Goal: Task Accomplishment & Management: Manage account settings

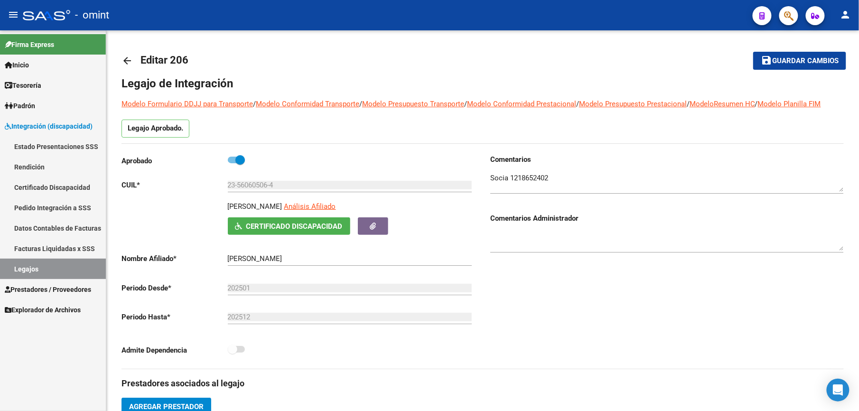
scroll to position [190, 0]
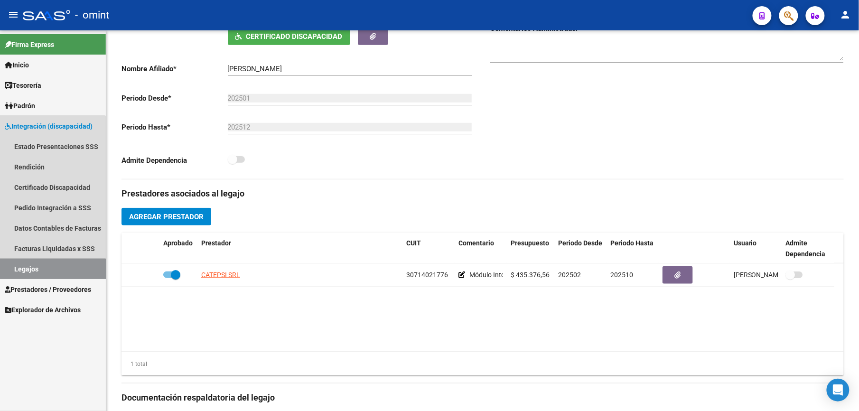
click at [23, 270] on link "Legajos" at bounding box center [53, 269] width 106 height 20
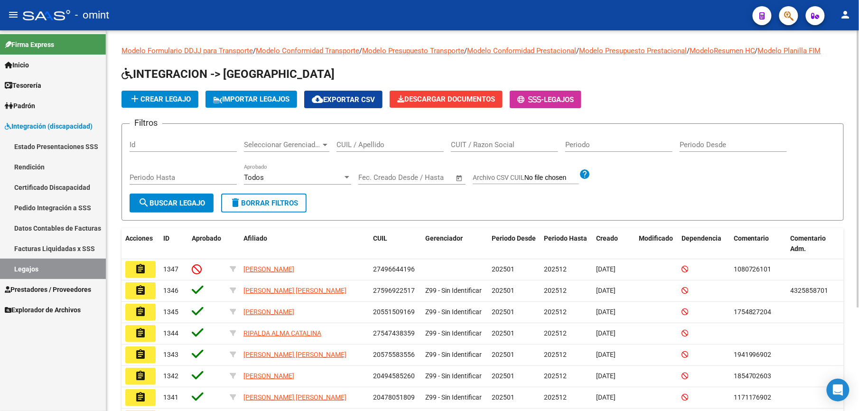
click at [386, 139] on div "CUIL / Apellido" at bounding box center [389, 141] width 107 height 20
click at [358, 147] on input "CUIL / Apellido" at bounding box center [389, 144] width 107 height 9
paste input "27474405856"
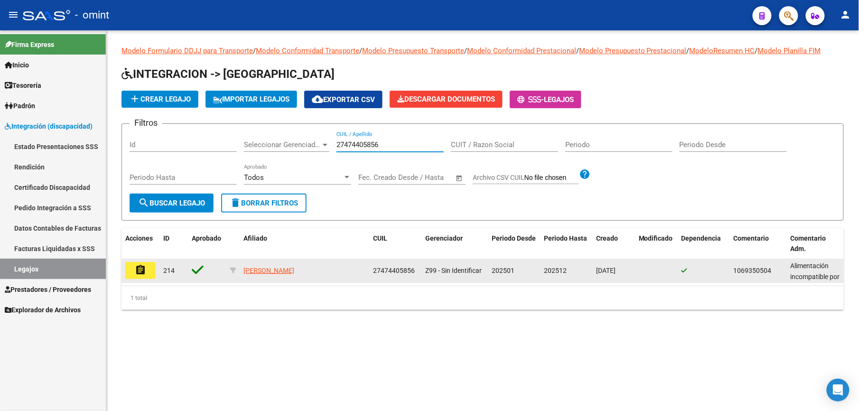
type input "27474405856"
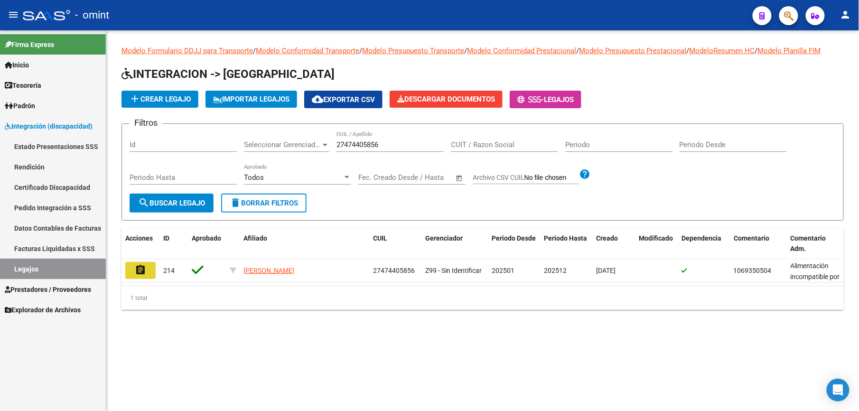
click at [143, 268] on mat-icon "assignment" at bounding box center [140, 269] width 11 height 11
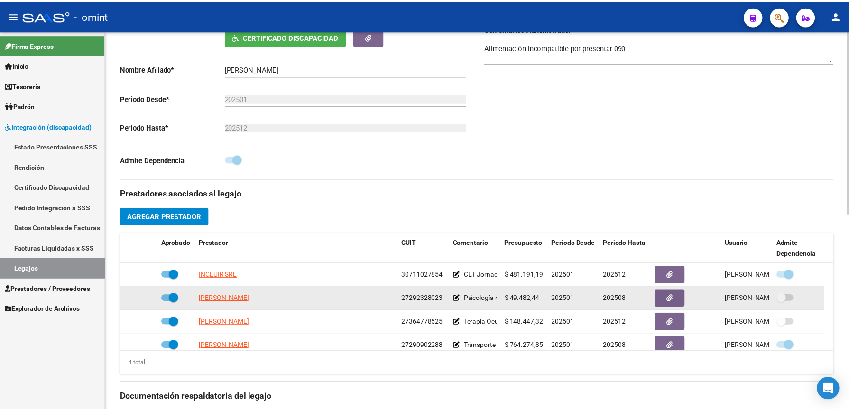
scroll to position [253, 0]
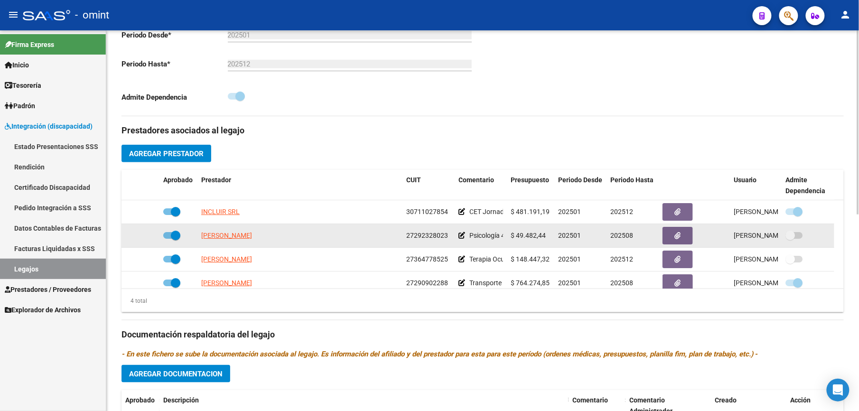
click at [169, 236] on span at bounding box center [171, 235] width 17 height 7
click at [168, 239] on input "checkbox" at bounding box center [167, 239] width 0 height 0
checkbox input "false"
click at [144, 238] on icon at bounding box center [145, 235] width 7 height 7
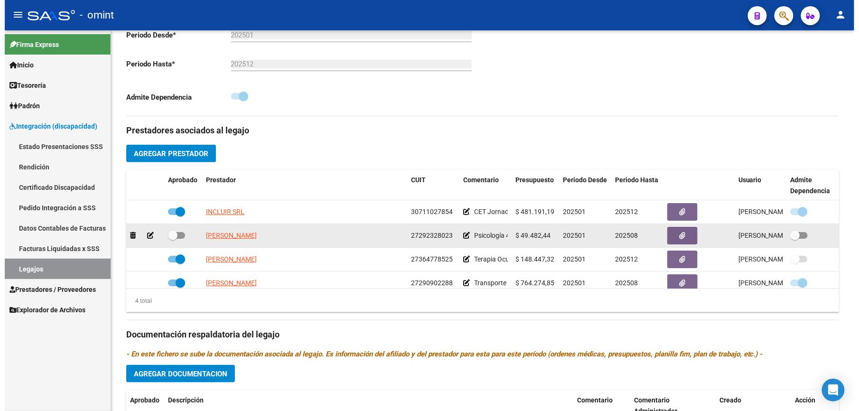
scroll to position [264, 0]
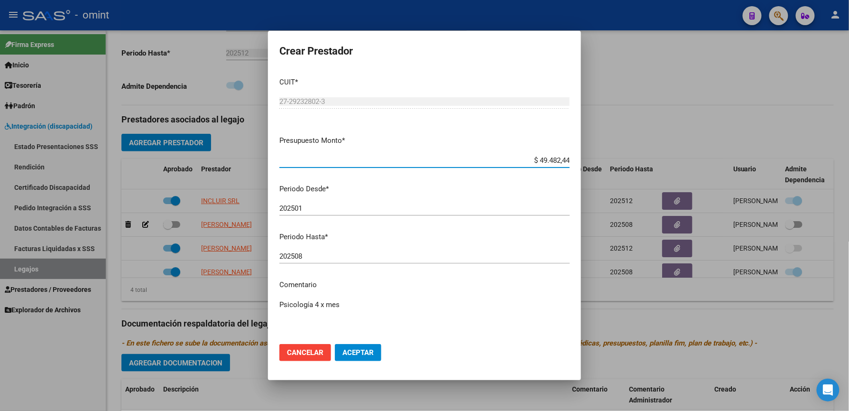
click at [310, 259] on input "202508" at bounding box center [424, 256] width 290 height 9
type input "202512"
click at [363, 306] on textarea "Psicología 4 x mes" at bounding box center [424, 321] width 290 height 45
paste textarea "35458897/01"
type textarea "Psicología 4 x mes / según caso 35458897/01 se extiende periodo"
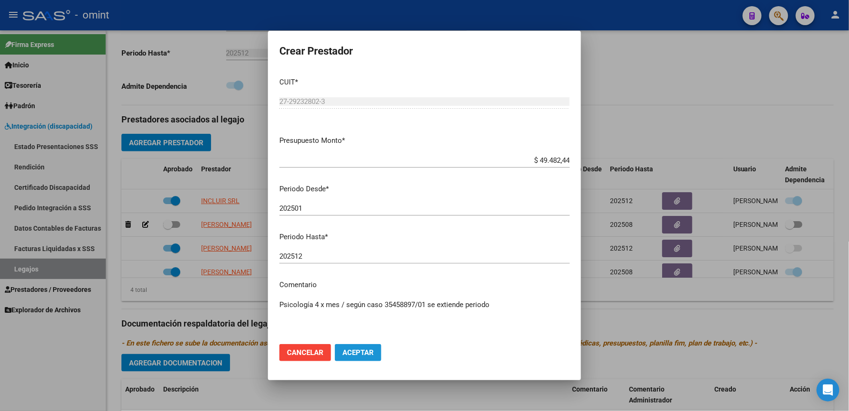
click at [358, 353] on span "Aceptar" at bounding box center [357, 352] width 31 height 9
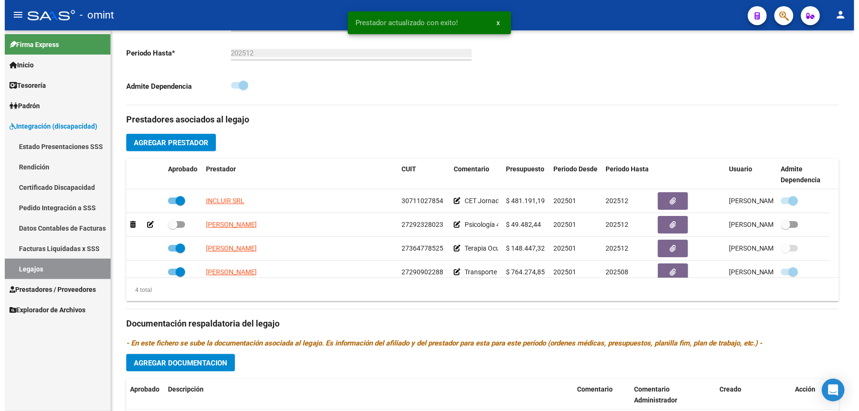
scroll to position [253, 0]
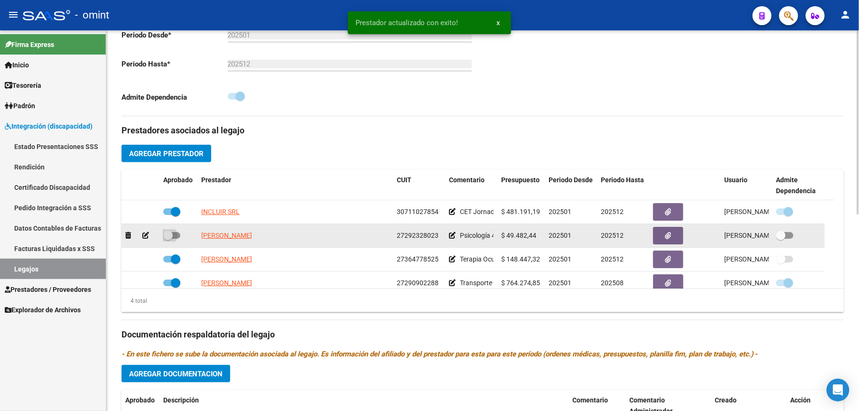
click at [179, 238] on span at bounding box center [171, 235] width 17 height 7
click at [168, 239] on input "checkbox" at bounding box center [167, 239] width 0 height 0
checkbox input "true"
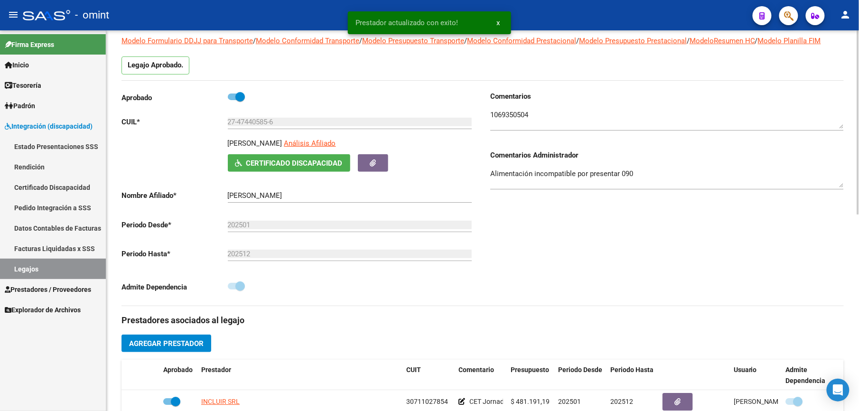
scroll to position [0, 0]
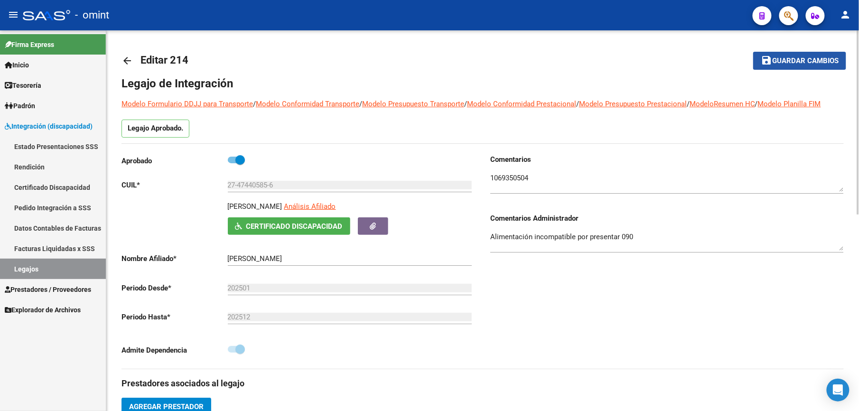
click at [803, 59] on span "Guardar cambios" at bounding box center [805, 61] width 66 height 9
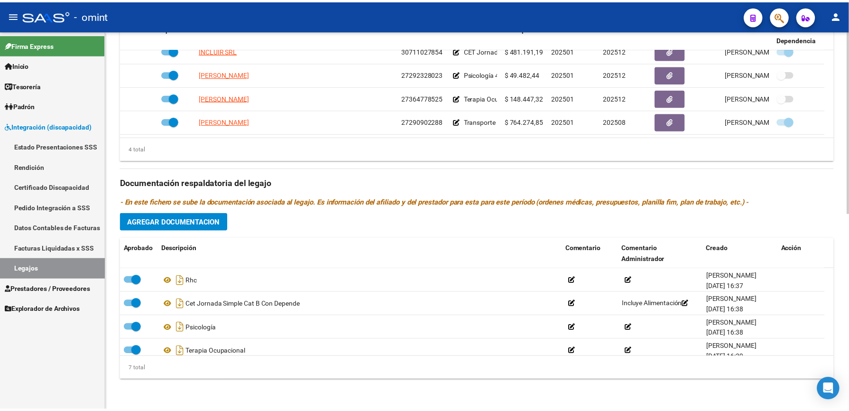
scroll to position [63, 0]
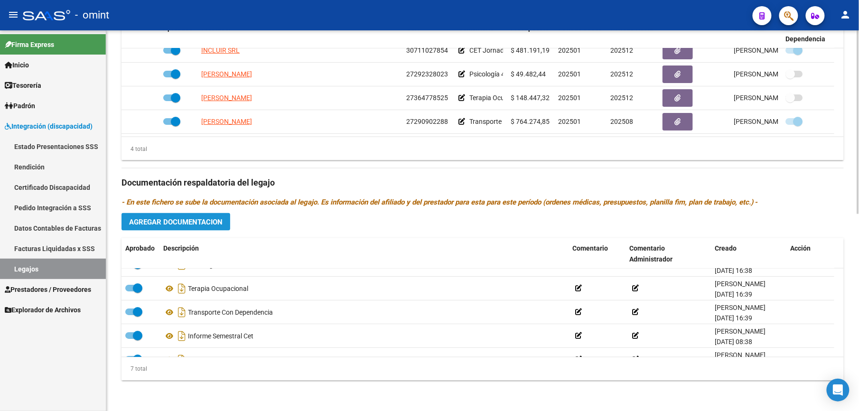
click at [183, 226] on span "Agregar Documentacion" at bounding box center [175, 222] width 93 height 9
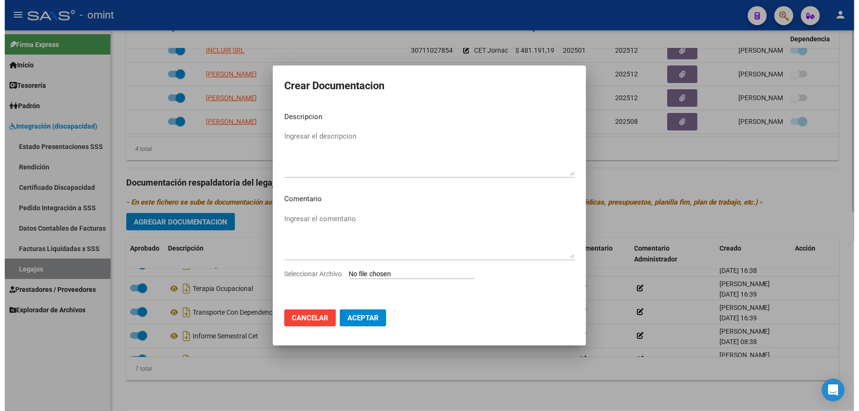
scroll to position [416, 0]
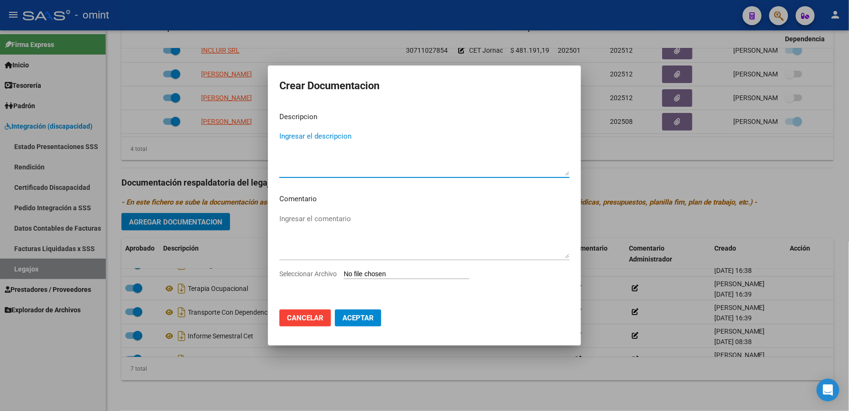
click at [183, 221] on div at bounding box center [424, 205] width 849 height 411
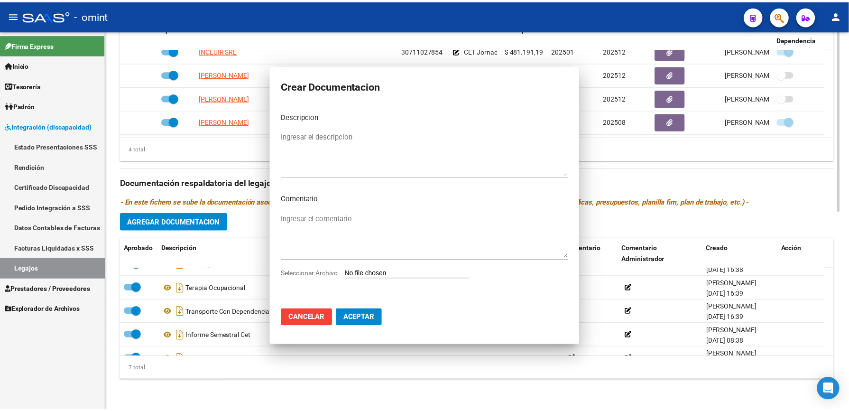
scroll to position [406, 0]
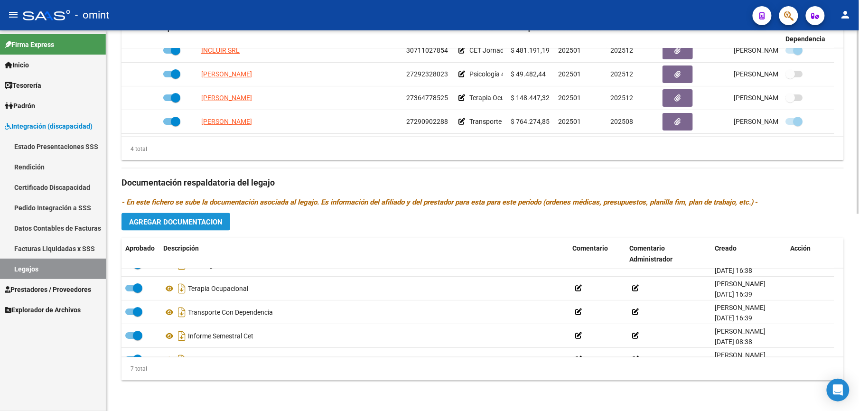
click at [177, 218] on span "Agregar Documentacion" at bounding box center [175, 222] width 93 height 9
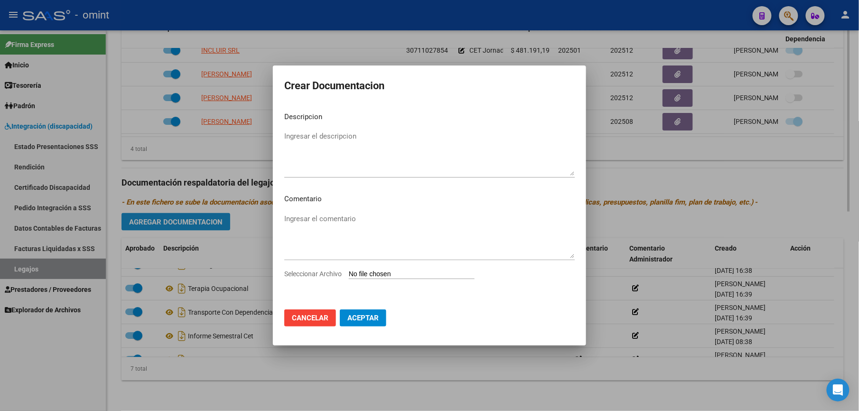
scroll to position [416, 0]
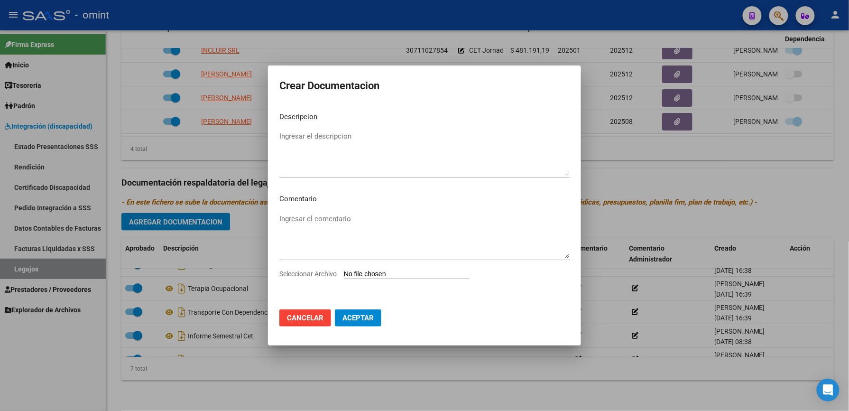
click at [393, 274] on input "Seleccionar Archivo" at bounding box center [407, 274] width 126 height 9
type input "C:\fakepath\1069350504_25072503180_form048.pdf"
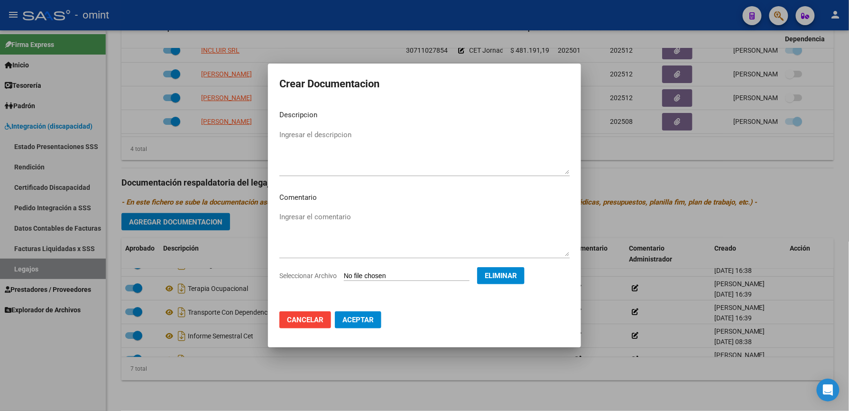
click at [321, 137] on textarea "Ingresar el descripcion" at bounding box center [424, 151] width 290 height 45
type textarea "informe semestral PSC"
click at [365, 312] on button "Aceptar" at bounding box center [358, 319] width 46 height 17
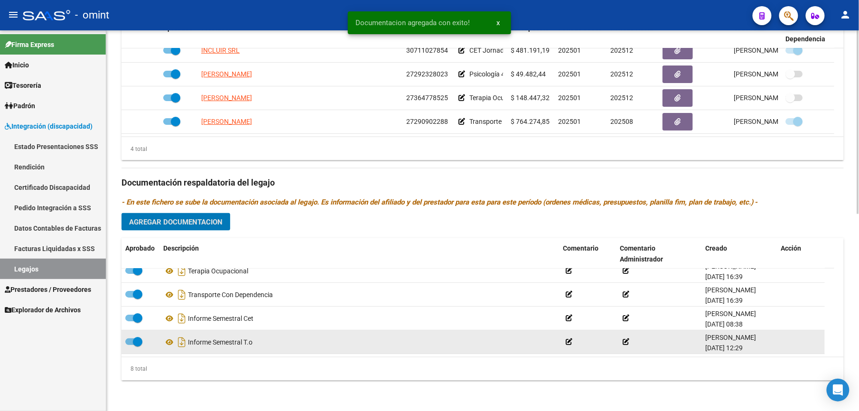
scroll to position [0, 0]
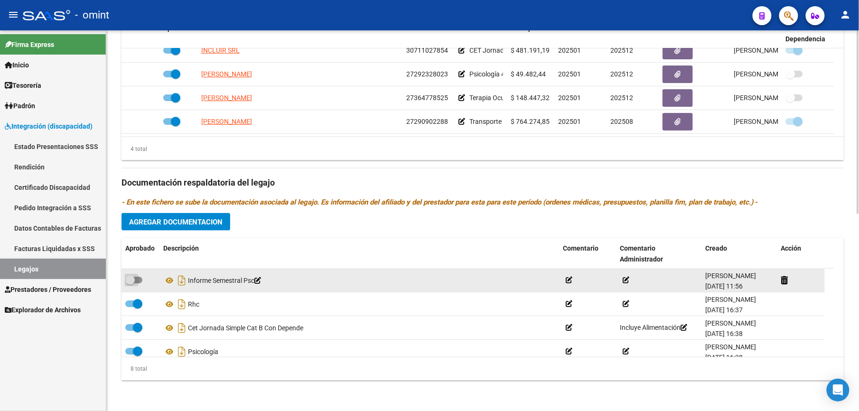
click at [138, 283] on span at bounding box center [133, 280] width 17 height 7
click at [130, 283] on input "checkbox" at bounding box center [129, 283] width 0 height 0
checkbox input "true"
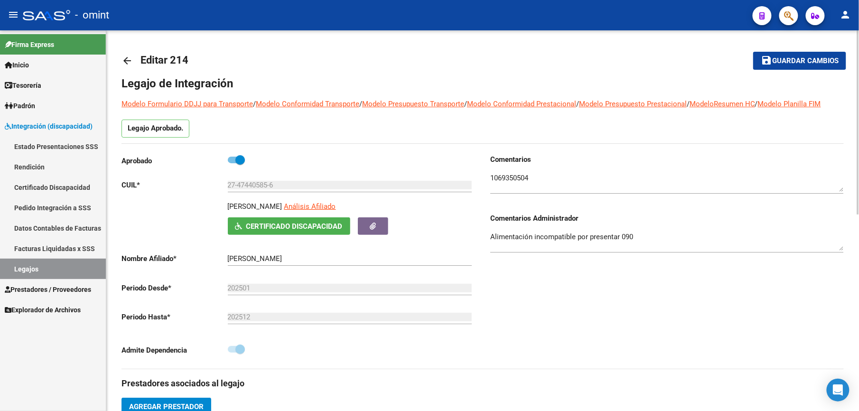
click at [800, 60] on span "Guardar cambios" at bounding box center [805, 61] width 66 height 9
click at [808, 61] on span "Guardar cambios" at bounding box center [805, 61] width 66 height 9
